Goal: Information Seeking & Learning: Learn about a topic

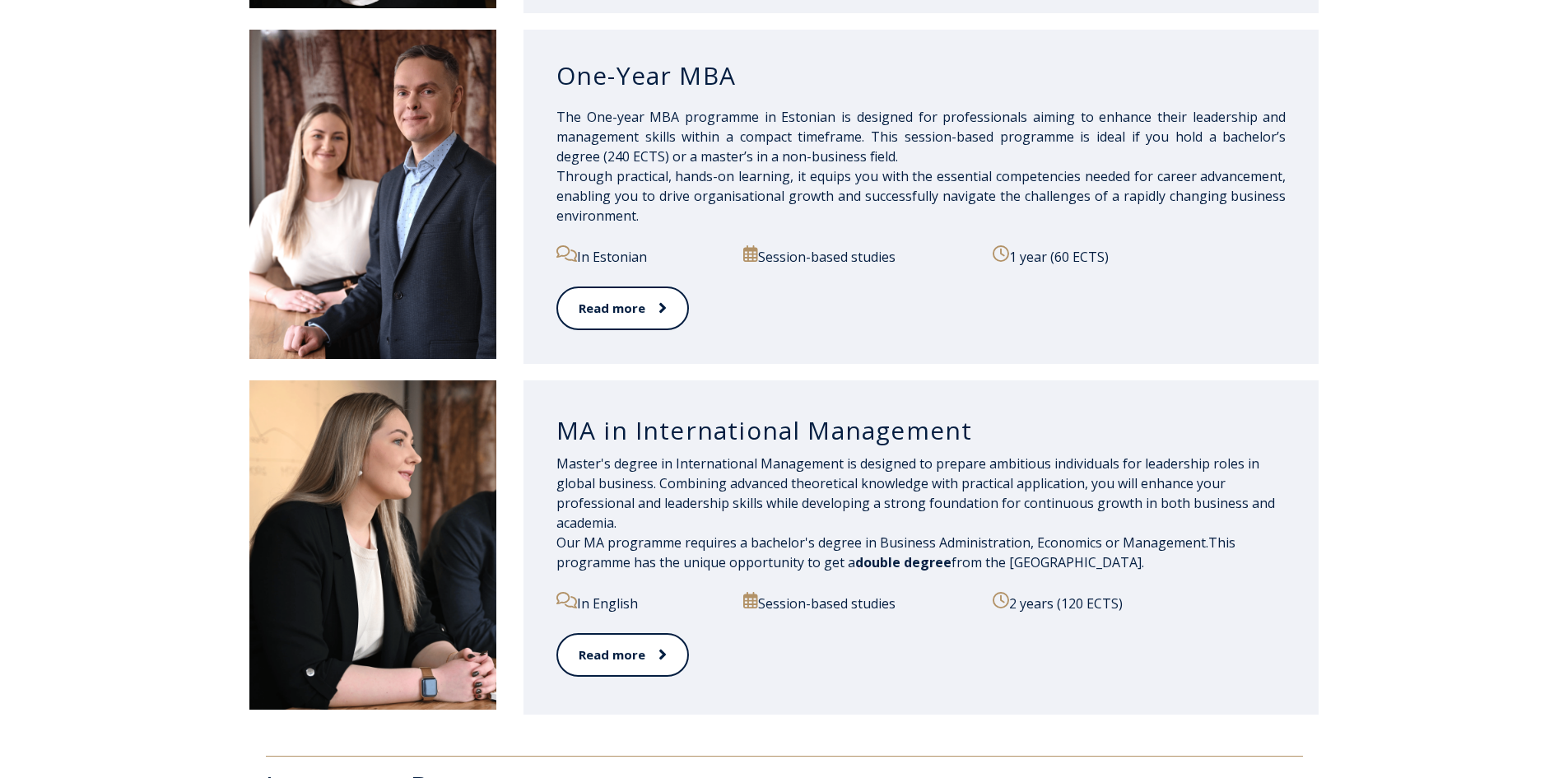
scroll to position [1563, 0]
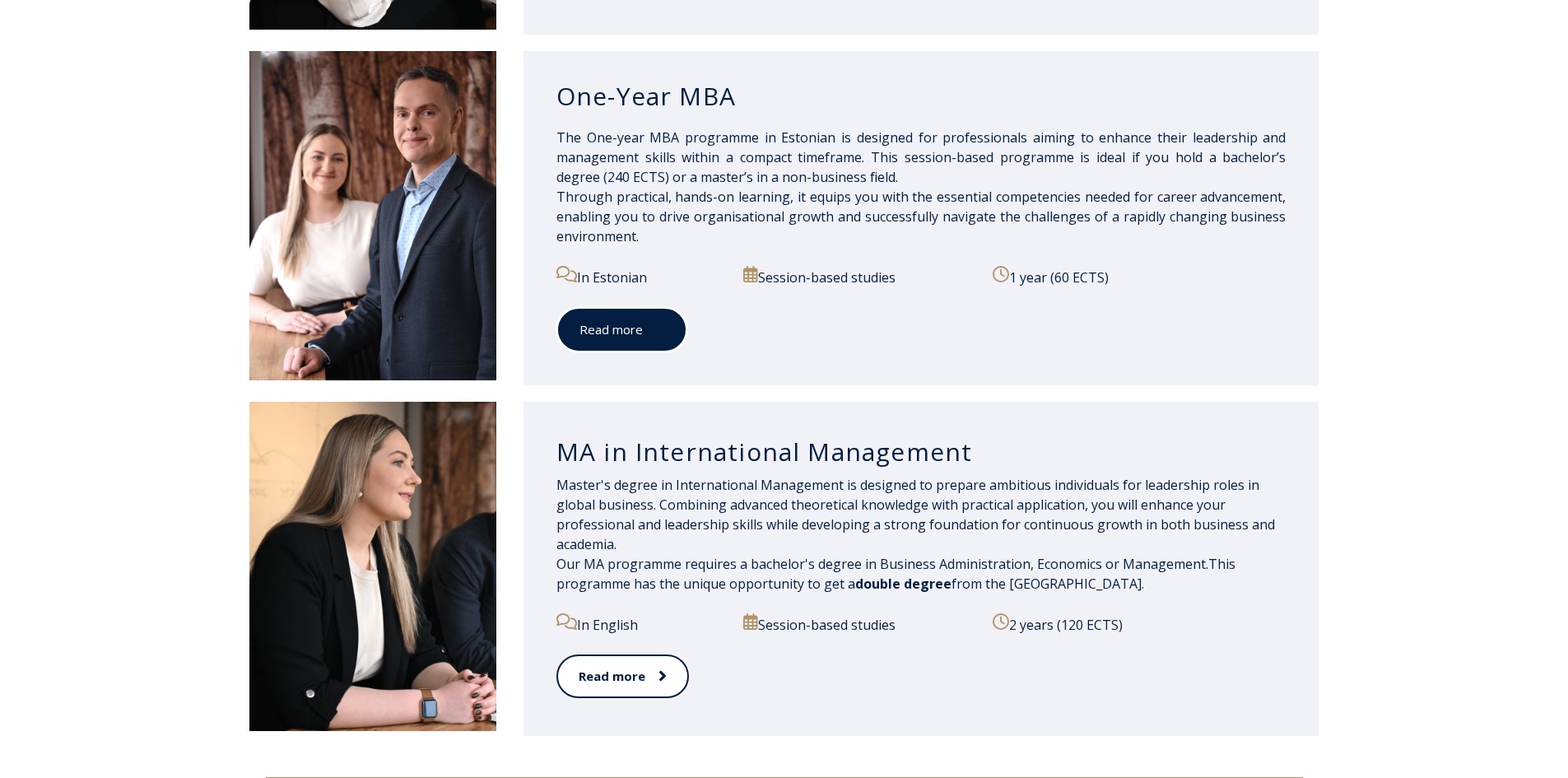
click at [624, 326] on link "Read more" at bounding box center [622, 329] width 131 height 45
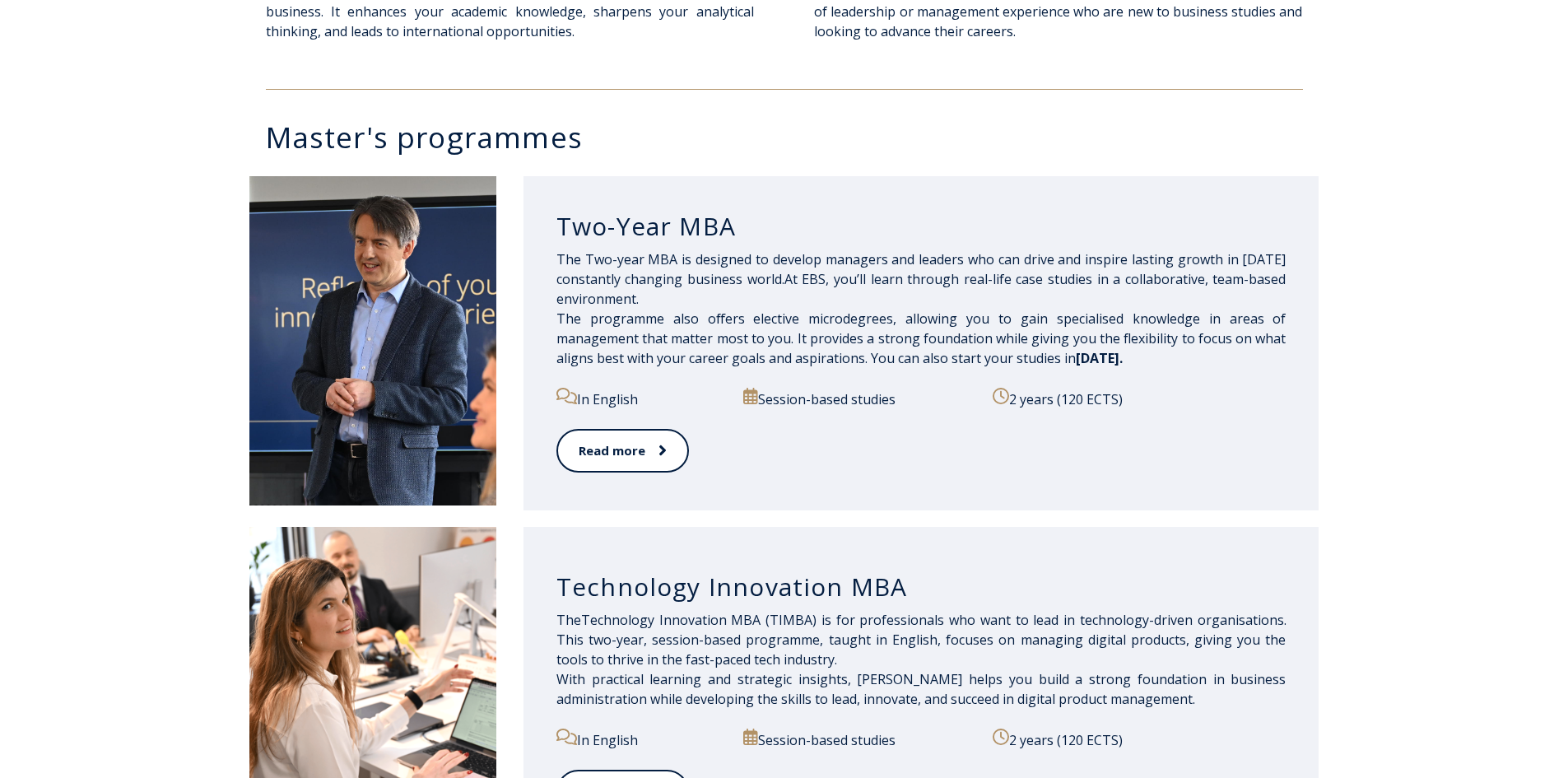
scroll to position [736, 0]
drag, startPoint x: 652, startPoint y: 458, endPoint x: 660, endPoint y: 457, distance: 8.1
click at [652, 458] on span at bounding box center [653, 452] width 21 height 17
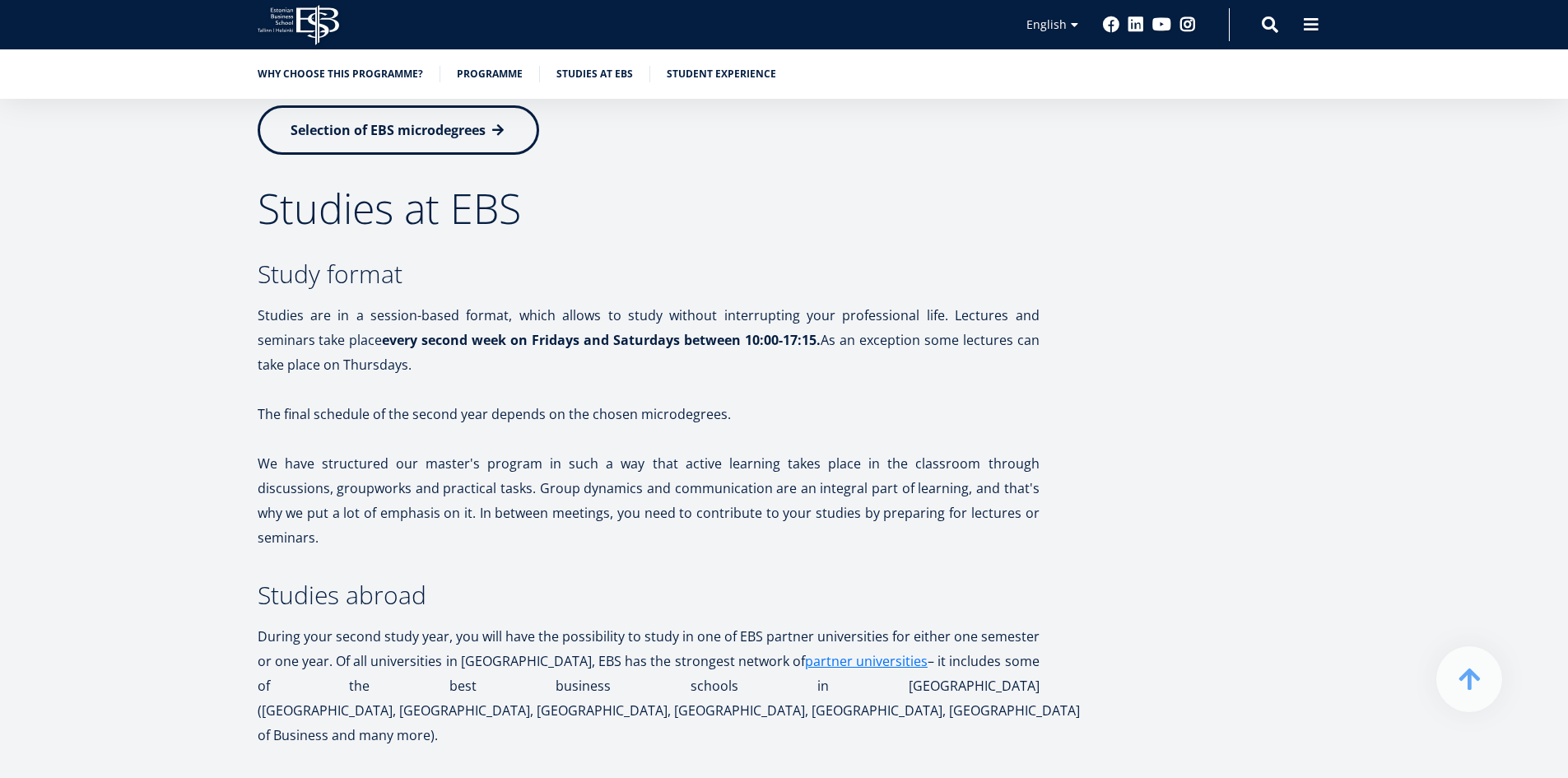
scroll to position [2964, 0]
